Goal: Transaction & Acquisition: Purchase product/service

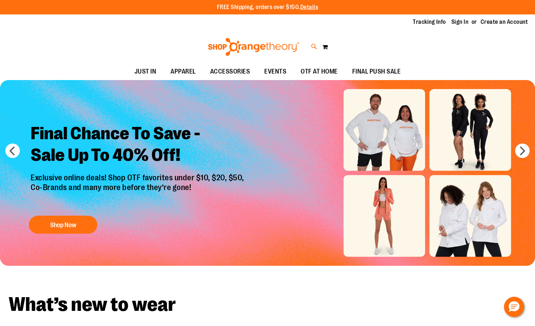
type input "**********"
click at [313, 48] on icon at bounding box center [314, 47] width 6 height 8
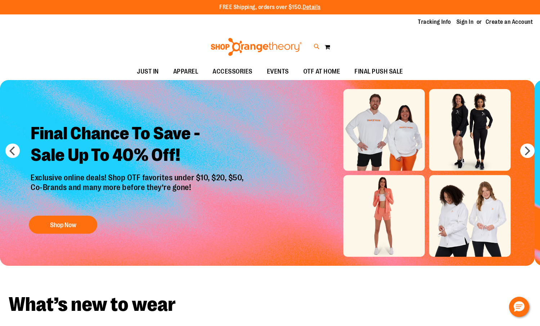
type input "*********"
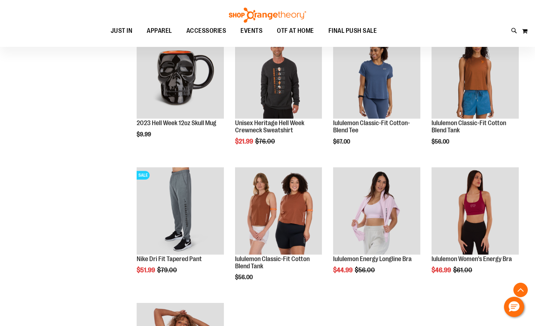
scroll to position [252, 0]
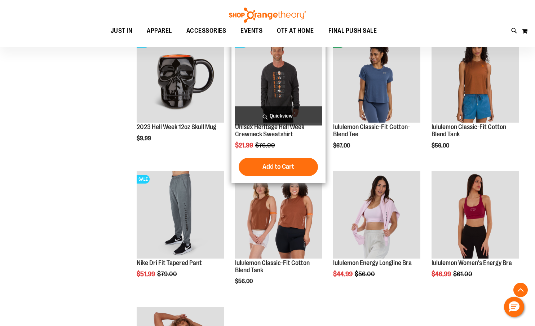
type input "**********"
click at [287, 70] on img "product" at bounding box center [278, 78] width 87 height 87
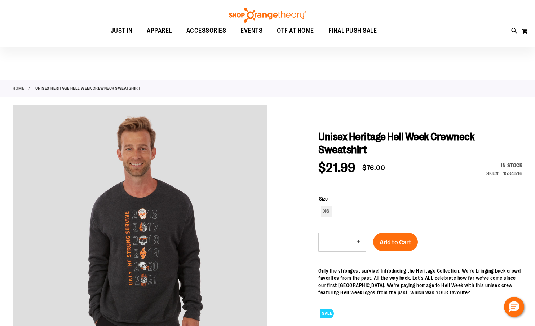
scroll to position [36, 0]
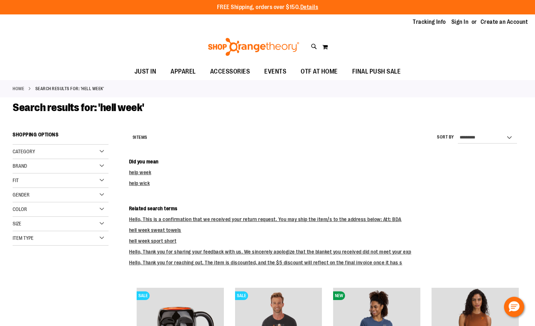
scroll to position [252, 0]
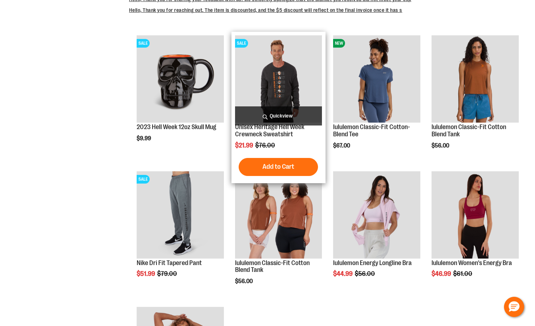
type input "**********"
click at [298, 95] on img "product" at bounding box center [278, 78] width 87 height 87
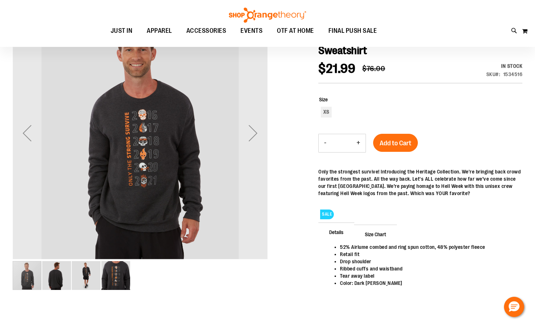
scroll to position [108, 0]
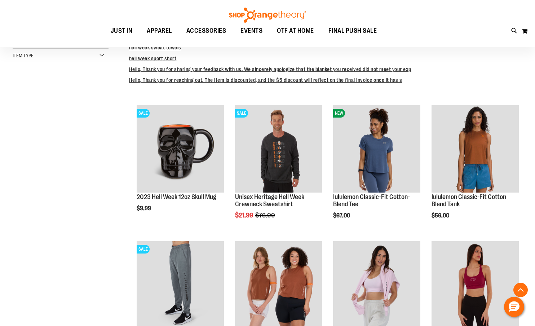
scroll to position [180, 0]
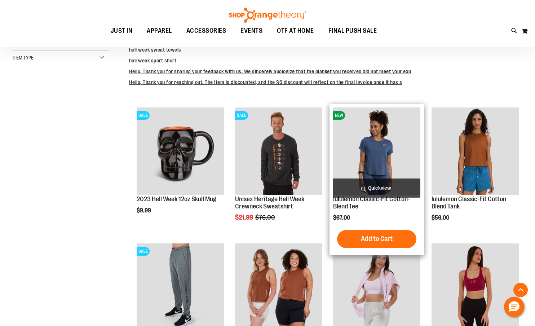
type input "**********"
click at [360, 156] on img "product" at bounding box center [376, 150] width 87 height 87
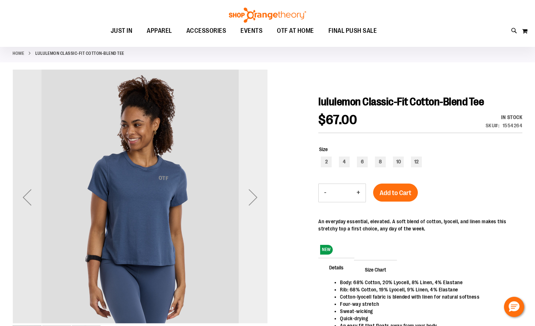
scroll to position [36, 0]
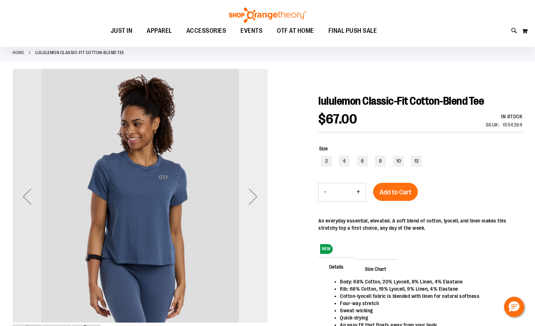
type input "**********"
click at [255, 196] on div "Next" at bounding box center [253, 196] width 29 height 29
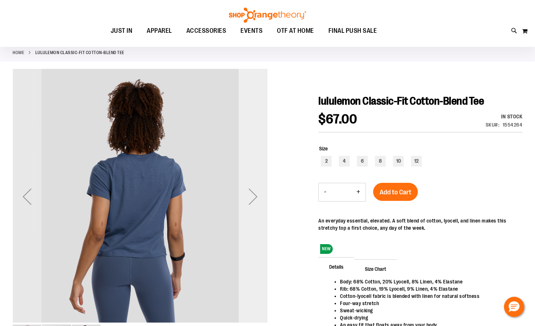
click at [255, 196] on div "Next" at bounding box center [253, 196] width 29 height 29
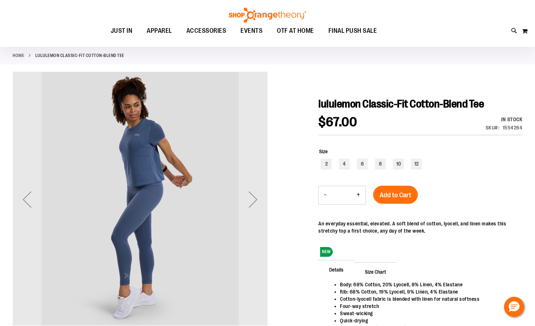
scroll to position [0, 0]
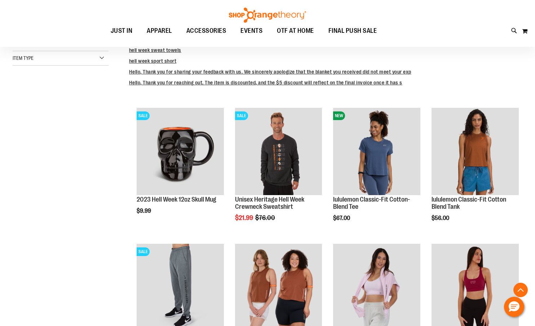
scroll to position [35, 0]
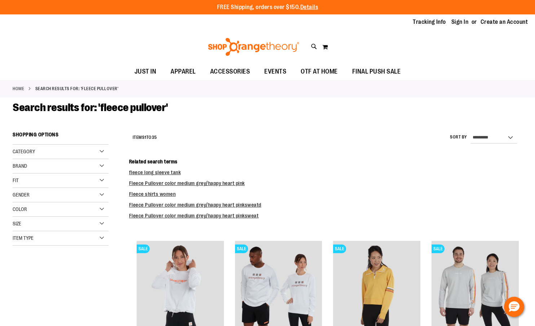
type input "**********"
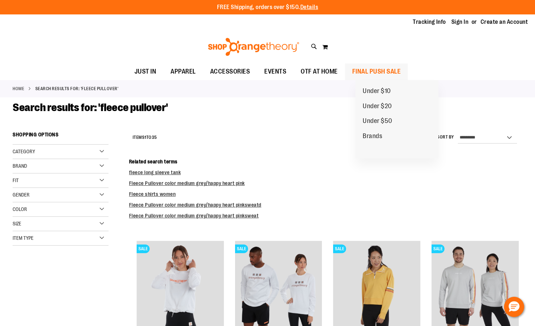
click at [388, 71] on span "FINAL PUSH SALE" at bounding box center [376, 71] width 49 height 16
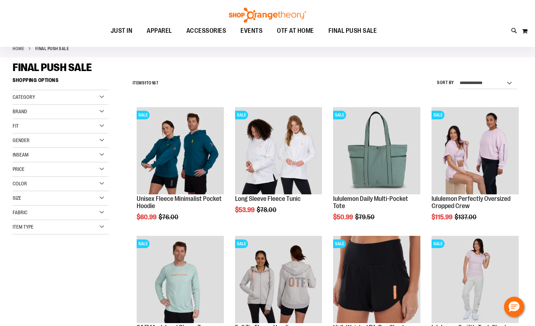
scroll to position [36, 0]
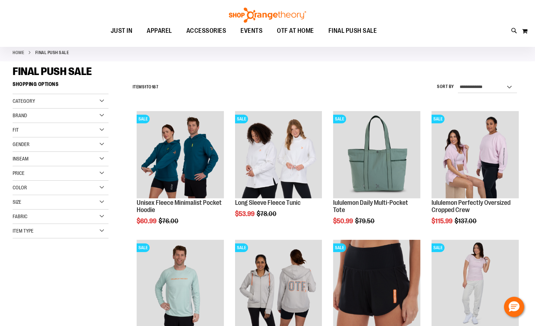
type input "**********"
click at [71, 144] on div "Gender" at bounding box center [61, 144] width 96 height 14
click at [28, 165] on link "Women 103 items" at bounding box center [57, 167] width 92 height 8
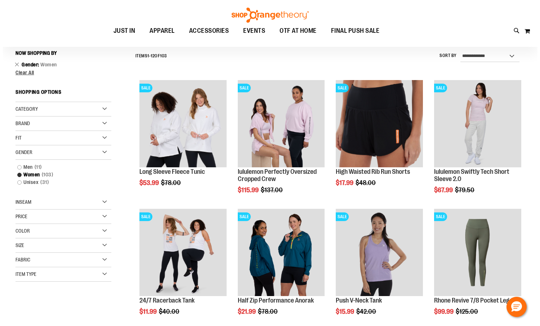
scroll to position [67, 0]
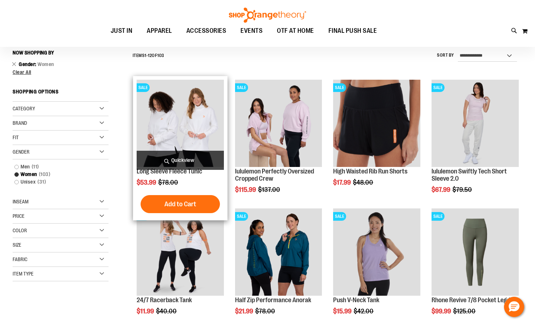
click at [170, 155] on span "Quickview" at bounding box center [180, 160] width 87 height 19
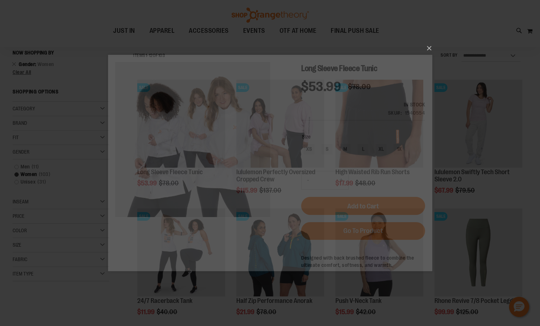
scroll to position [0, 0]
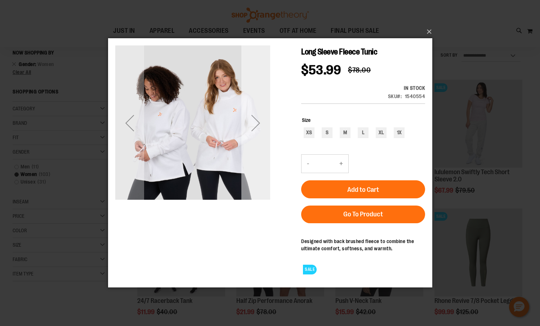
click at [253, 123] on div "Next" at bounding box center [255, 122] width 29 height 29
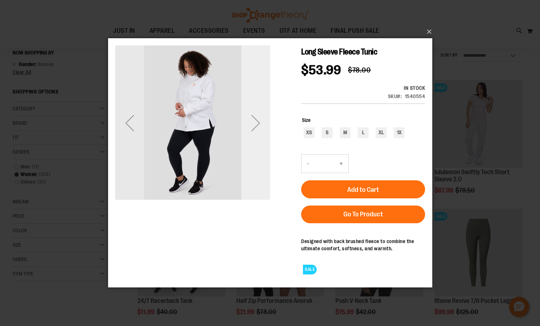
click at [253, 123] on div "Next" at bounding box center [255, 122] width 29 height 29
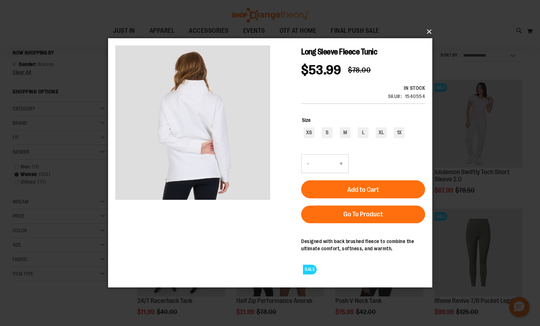
click at [431, 30] on button "×" at bounding box center [272, 32] width 324 height 16
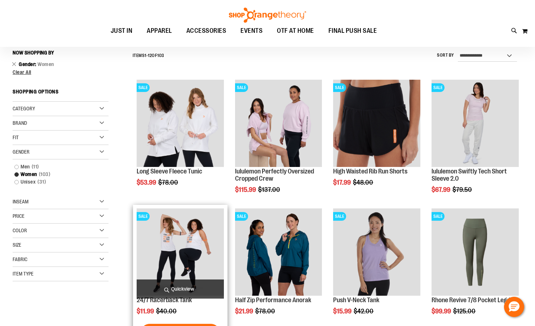
click at [205, 289] on span "Quickview" at bounding box center [180, 288] width 87 height 19
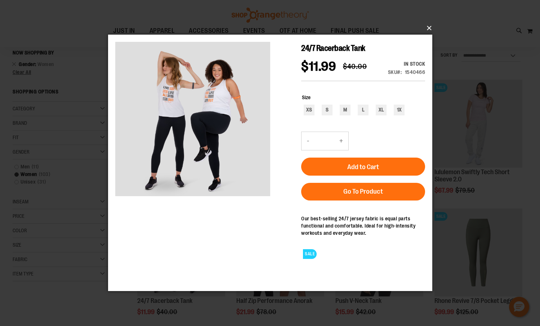
click at [428, 26] on button "×" at bounding box center [272, 28] width 324 height 16
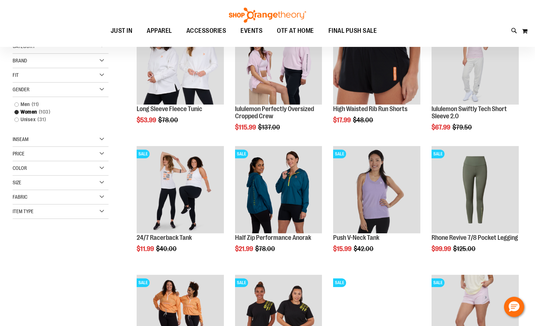
scroll to position [175, 0]
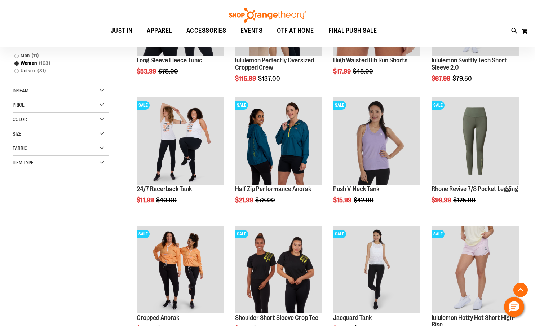
scroll to position [175, 0]
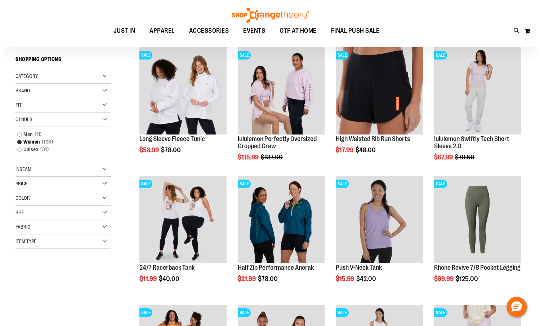
scroll to position [103, 0]
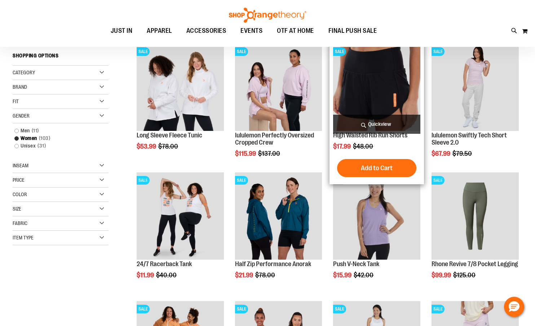
click at [371, 125] on span "Quickview" at bounding box center [376, 124] width 87 height 19
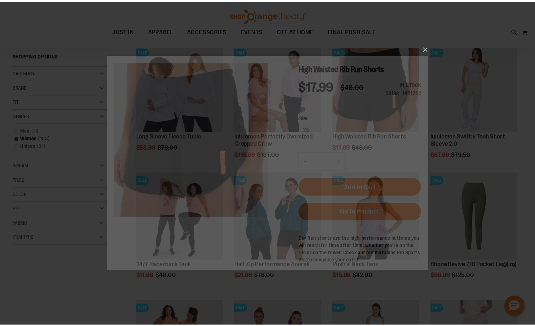
scroll to position [0, 0]
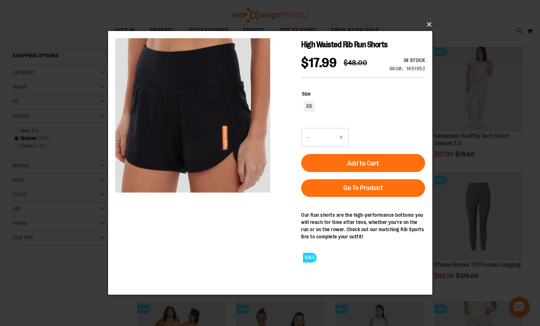
click at [427, 23] on button "×" at bounding box center [272, 25] width 324 height 16
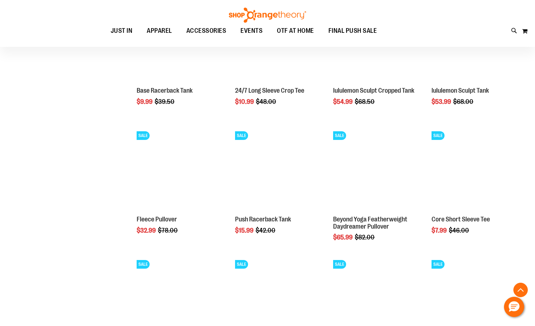
scroll to position [535, 0]
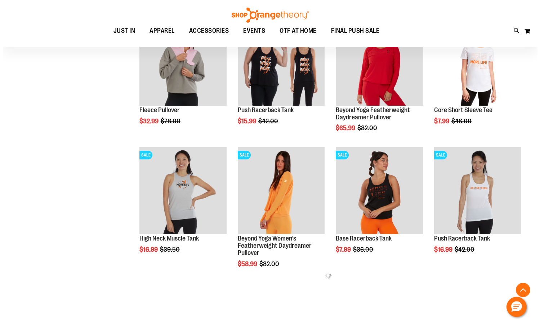
scroll to position [644, 0]
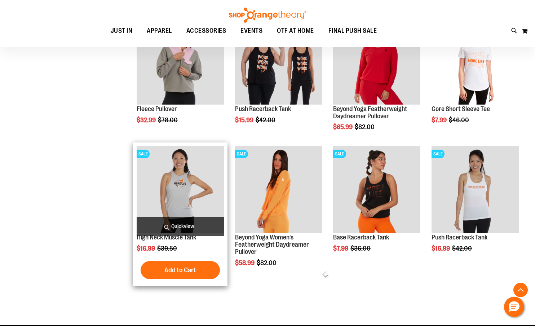
click at [198, 228] on span "Quickview" at bounding box center [180, 226] width 87 height 19
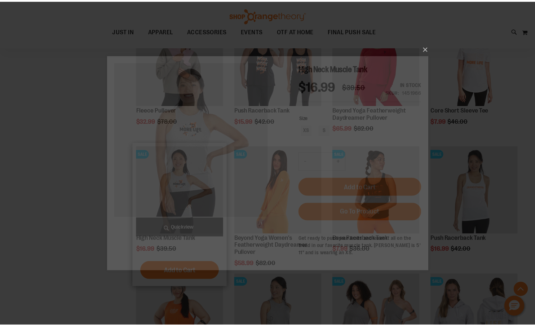
scroll to position [0, 0]
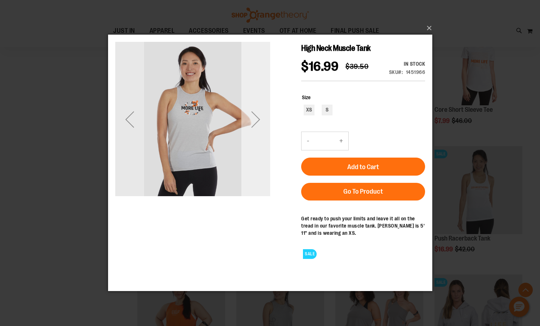
click at [257, 118] on div "Next" at bounding box center [255, 119] width 29 height 29
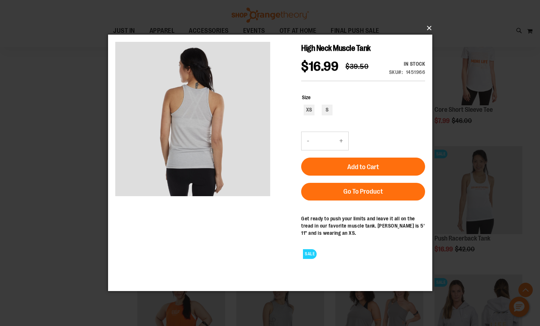
click at [429, 28] on button "×" at bounding box center [272, 28] width 324 height 16
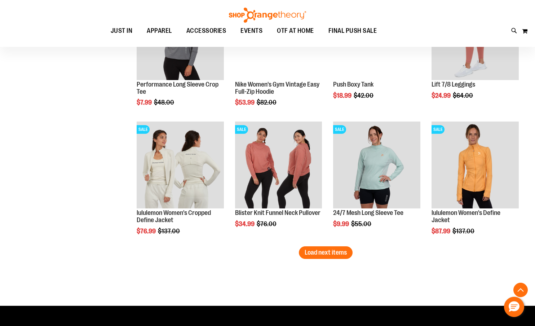
scroll to position [1112, 0]
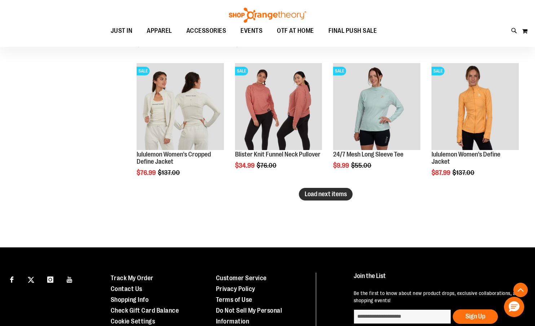
click at [325, 196] on span "Load next items" at bounding box center [325, 193] width 42 height 7
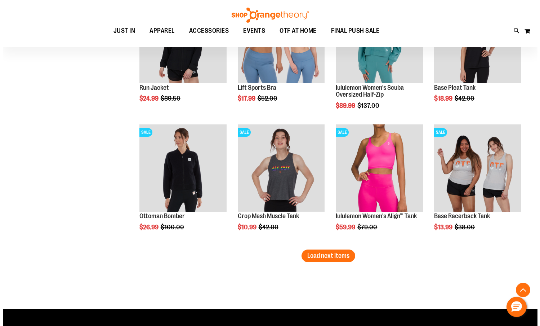
scroll to position [1436, 0]
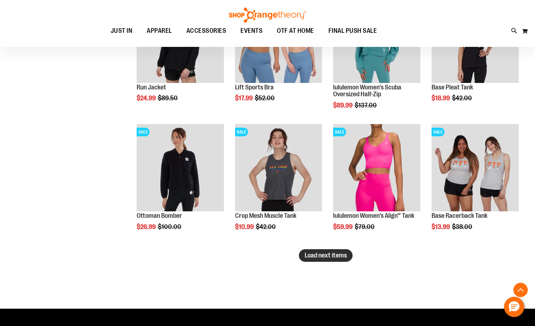
click at [326, 253] on span "Load next items" at bounding box center [325, 255] width 42 height 7
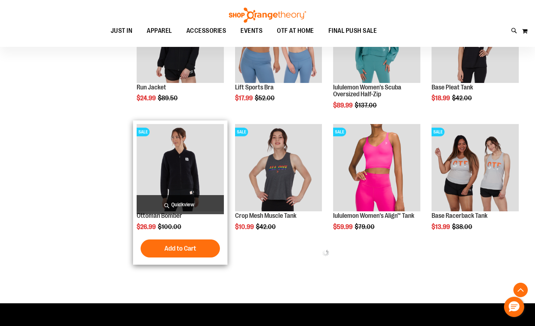
click at [177, 203] on span "Quickview" at bounding box center [180, 204] width 87 height 19
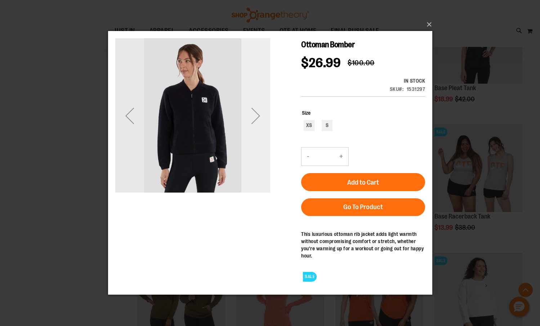
click at [256, 113] on div "Next" at bounding box center [255, 115] width 29 height 29
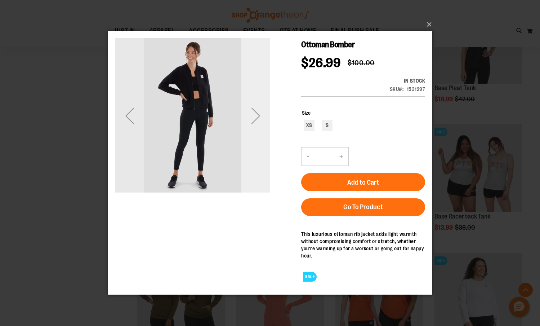
click at [256, 113] on div "Next" at bounding box center [255, 115] width 29 height 29
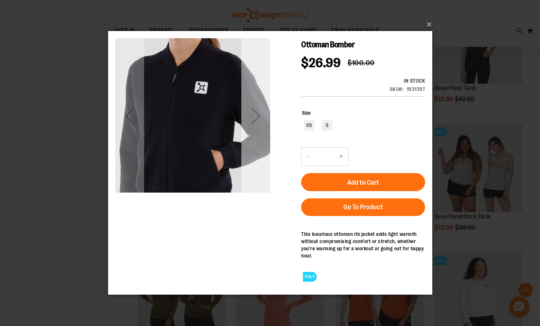
click at [256, 113] on div "Next" at bounding box center [255, 115] width 29 height 29
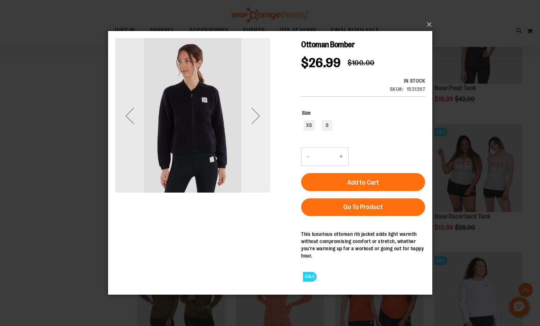
click at [256, 113] on div "Next" at bounding box center [255, 115] width 29 height 29
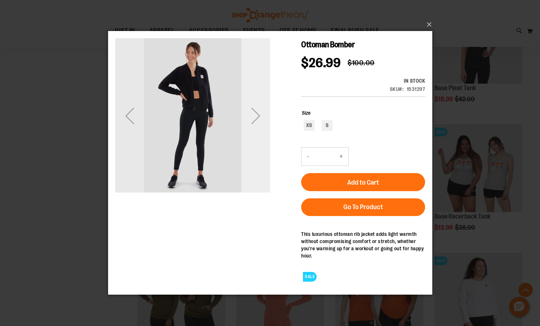
click at [256, 113] on div "Next" at bounding box center [255, 115] width 29 height 29
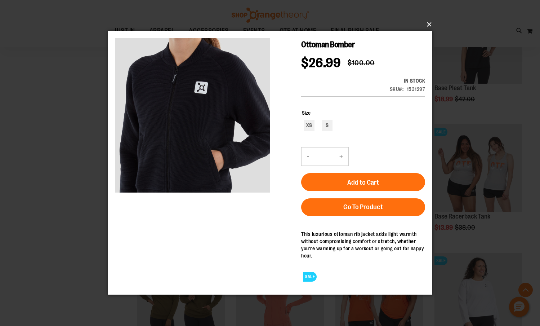
click at [427, 22] on button "×" at bounding box center [272, 25] width 324 height 16
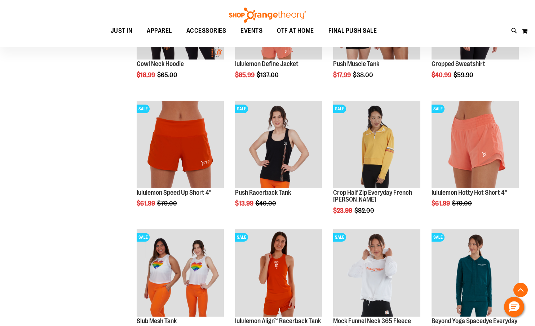
scroll to position [1797, 0]
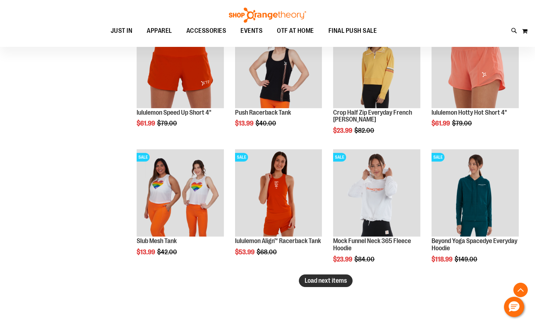
click at [345, 279] on span "Load next items" at bounding box center [325, 280] width 42 height 7
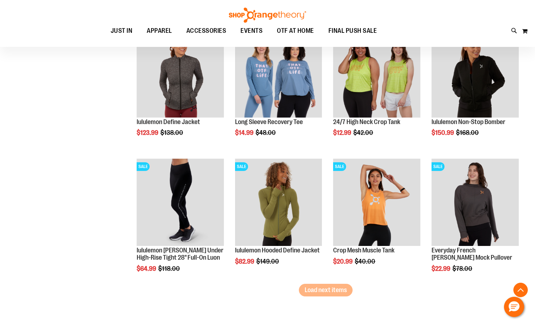
scroll to position [2193, 0]
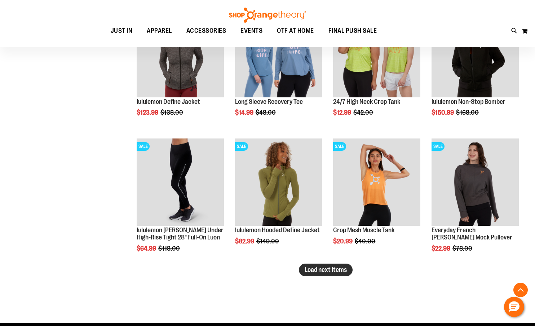
click at [321, 271] on span "Load next items" at bounding box center [325, 269] width 42 height 7
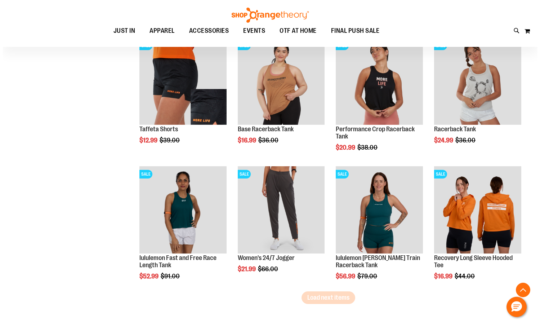
scroll to position [2553, 0]
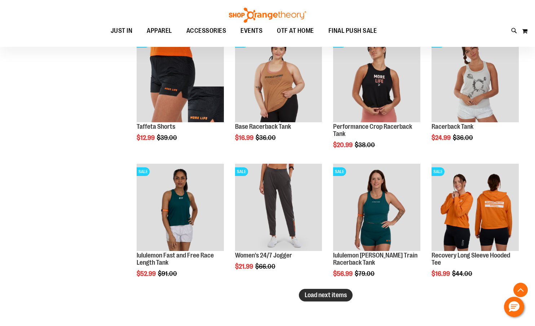
click at [336, 297] on span "Load next items" at bounding box center [325, 294] width 42 height 7
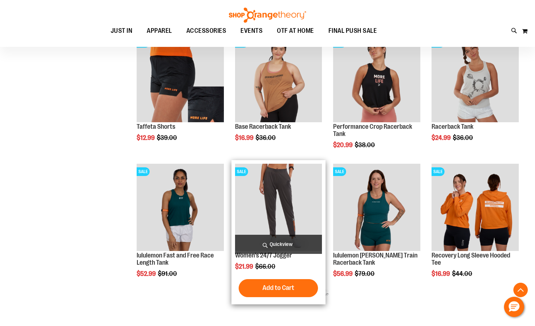
click at [297, 243] on span "Quickview" at bounding box center [278, 244] width 87 height 19
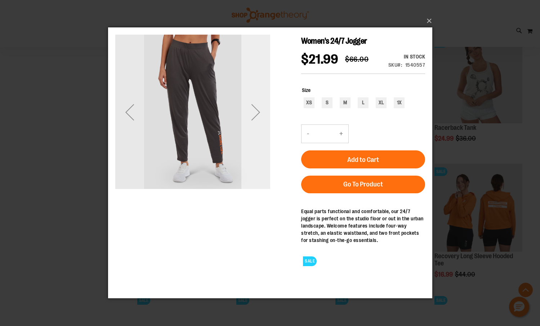
click at [266, 109] on div "Next" at bounding box center [255, 112] width 29 height 29
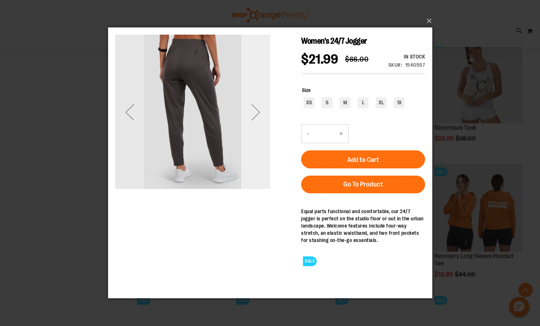
click at [266, 109] on div "Next" at bounding box center [255, 112] width 29 height 29
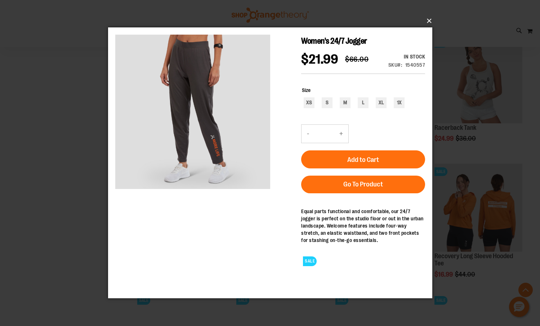
click at [424, 17] on button "×" at bounding box center [272, 21] width 324 height 16
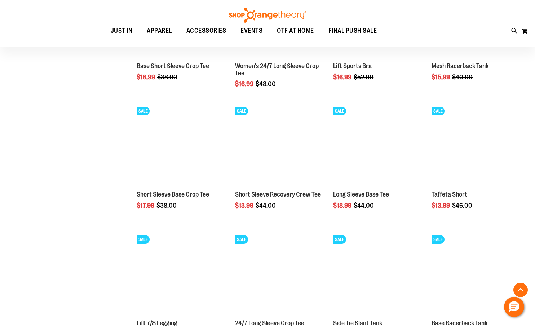
scroll to position [2950, 0]
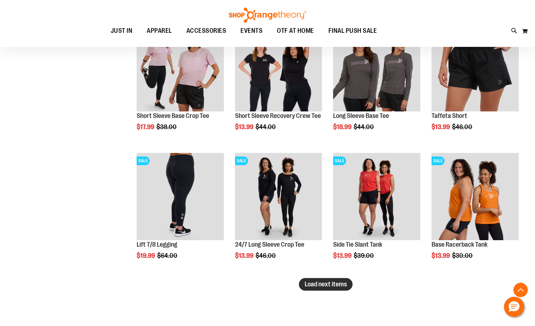
click at [335, 289] on button "Load next items" at bounding box center [326, 284] width 54 height 13
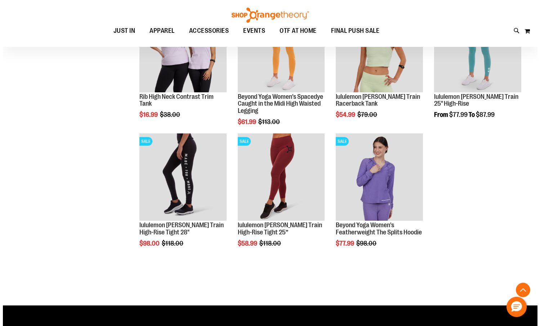
scroll to position [3238, 0]
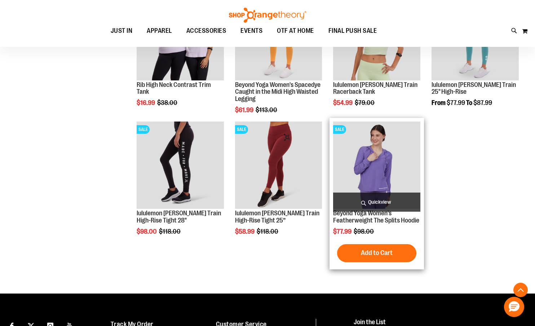
click at [371, 202] on span "Quickview" at bounding box center [376, 201] width 87 height 19
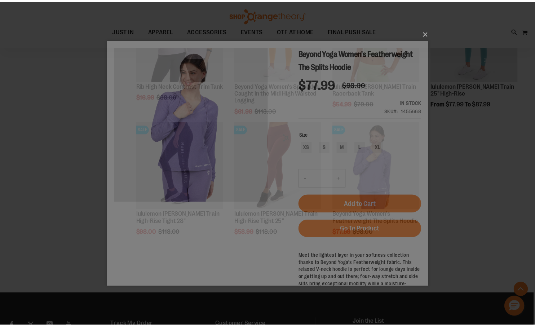
scroll to position [0, 0]
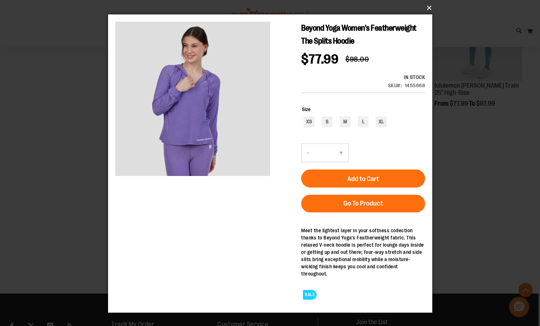
click at [431, 8] on button "×" at bounding box center [272, 8] width 324 height 16
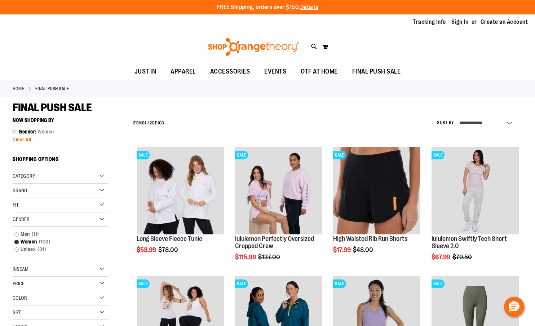
click at [22, 141] on span "Clear All" at bounding box center [22, 140] width 19 height 6
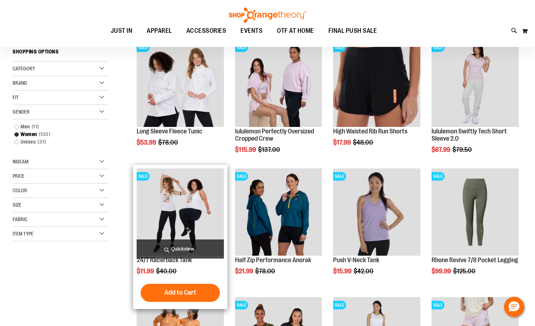
scroll to position [114, 0]
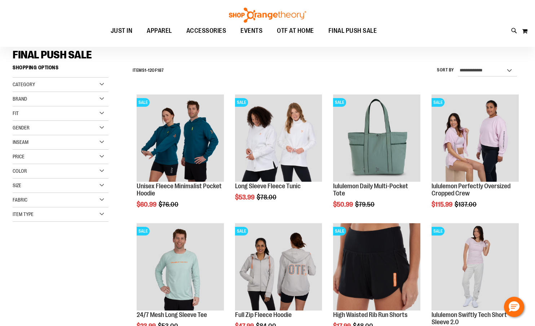
scroll to position [42, 0]
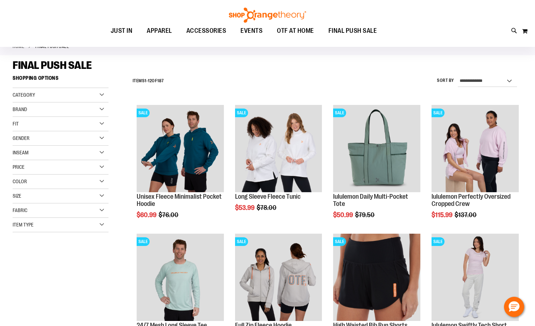
click at [35, 94] on div "Category" at bounding box center [61, 95] width 96 height 14
click at [39, 228] on div "Item Type" at bounding box center [61, 225] width 96 height 14
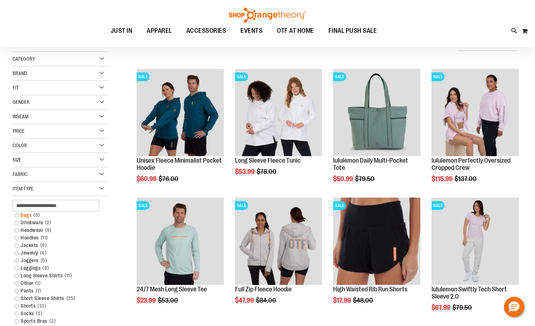
click at [31, 216] on link "Bags 6 items" at bounding box center [57, 215] width 92 height 8
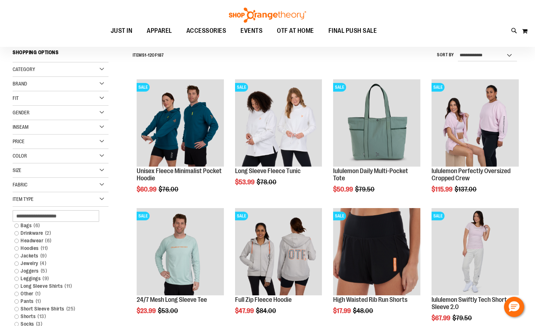
scroll to position [67, 0]
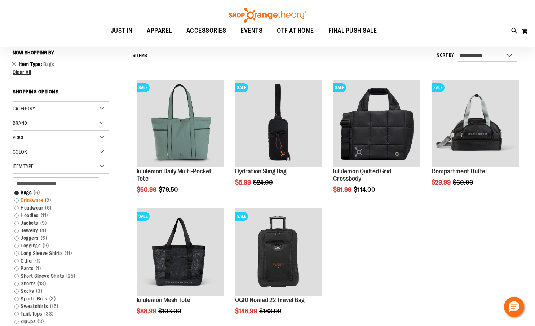
click at [16, 201] on link "Drinkware 2 items" at bounding box center [57, 200] width 92 height 8
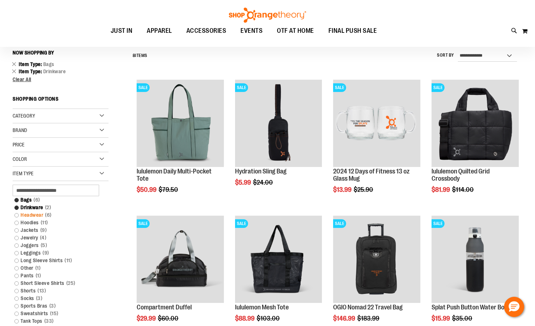
click at [15, 214] on link "Headwear 6 items" at bounding box center [57, 215] width 92 height 8
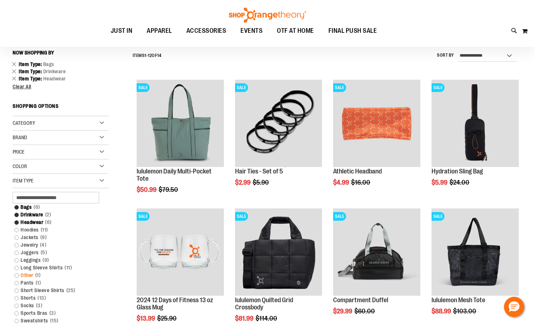
click at [16, 273] on link "Other 1 item" at bounding box center [57, 275] width 92 height 8
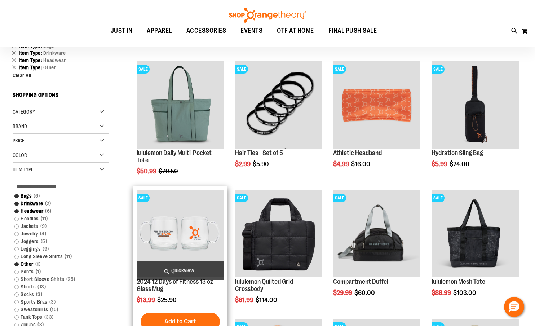
scroll to position [108, 0]
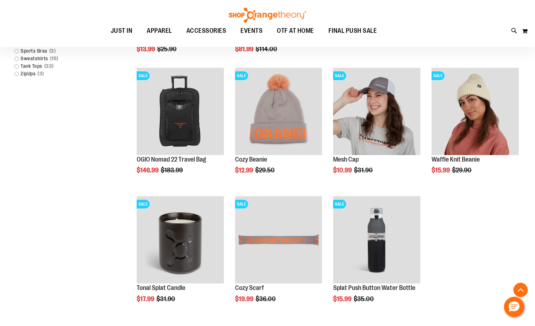
scroll to position [360, 0]
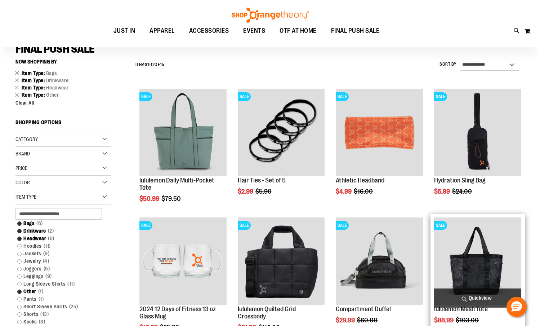
scroll to position [108, 0]
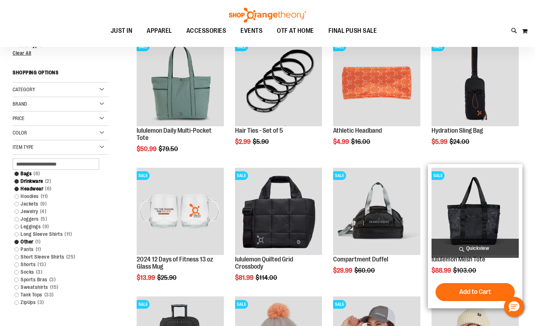
click at [470, 246] on span "Quickview" at bounding box center [474, 248] width 87 height 19
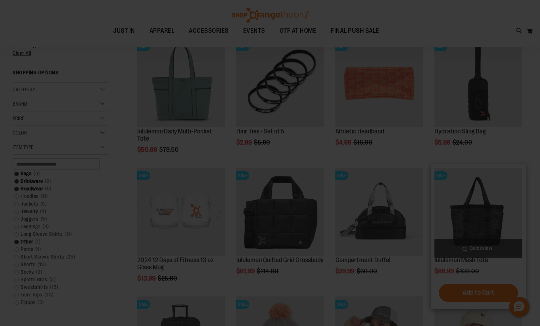
scroll to position [0, 0]
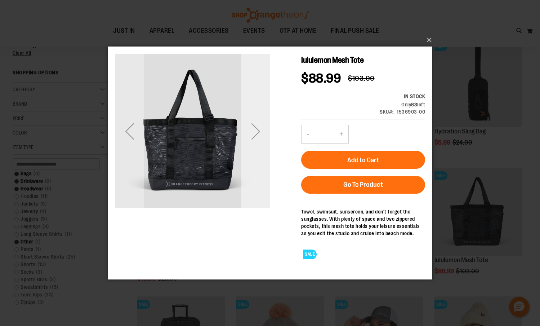
click at [260, 128] on div "Next" at bounding box center [255, 130] width 29 height 29
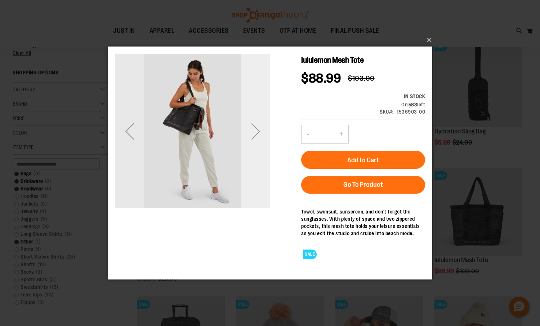
click at [260, 128] on div "Next" at bounding box center [255, 130] width 29 height 29
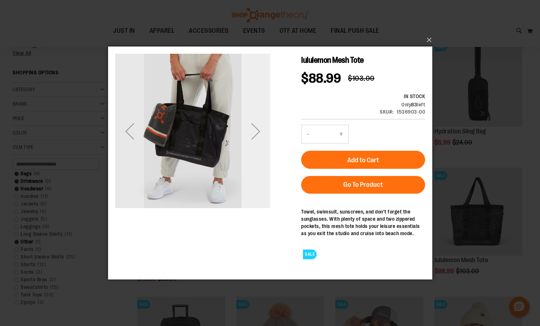
click at [260, 128] on div "Next" at bounding box center [255, 130] width 29 height 29
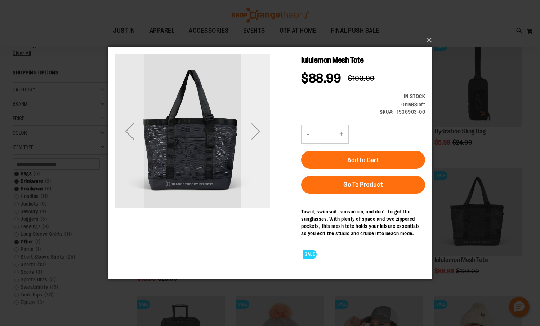
click at [260, 128] on div "Next" at bounding box center [255, 130] width 29 height 29
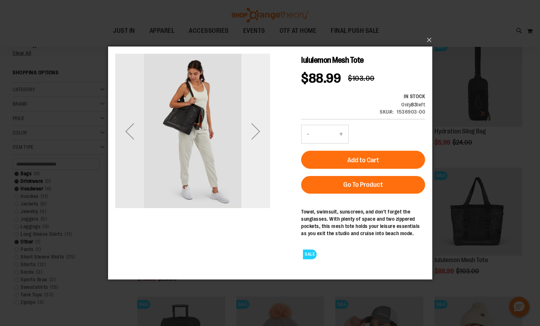
click at [260, 128] on div "Next" at bounding box center [255, 130] width 29 height 29
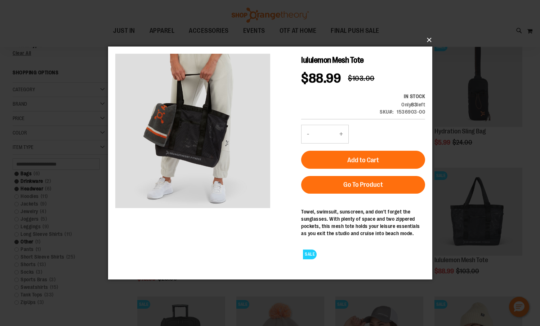
click at [426, 39] on button "×" at bounding box center [272, 40] width 324 height 16
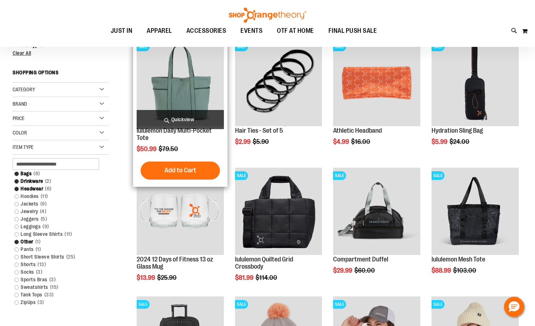
click at [185, 116] on span "Quickview" at bounding box center [180, 119] width 87 height 19
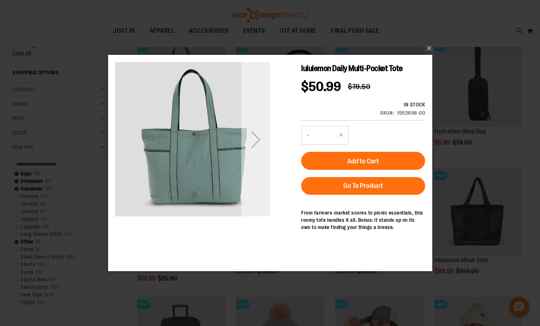
click at [250, 140] on div "Next" at bounding box center [255, 139] width 29 height 29
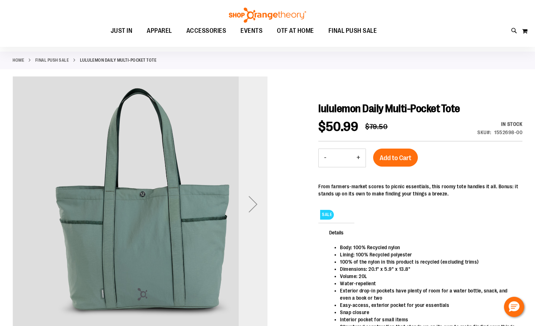
scroll to position [28, 0]
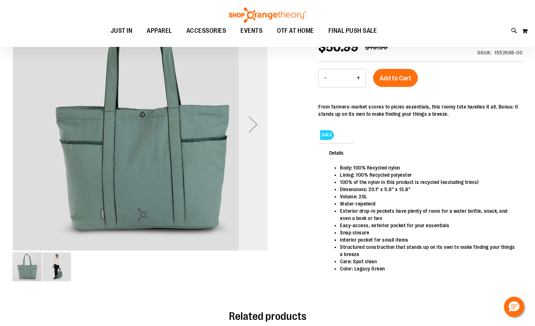
type input "**********"
click at [252, 123] on div "Next" at bounding box center [253, 124] width 29 height 29
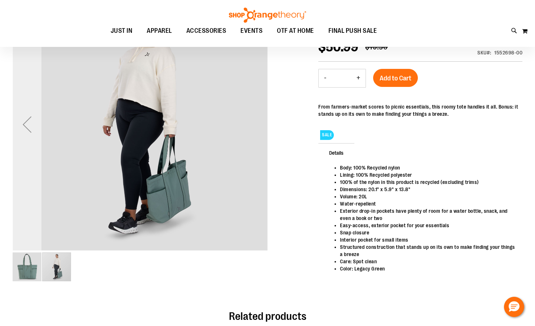
click at [39, 126] on div "Previous" at bounding box center [27, 124] width 29 height 29
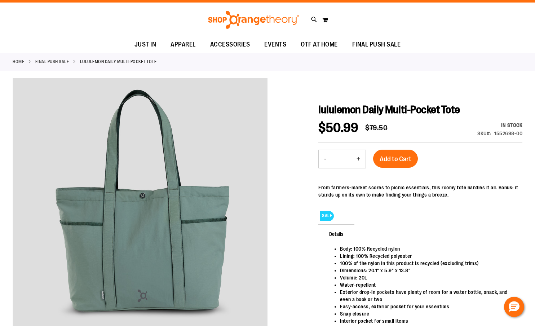
scroll to position [0, 0]
